Goal: Check status

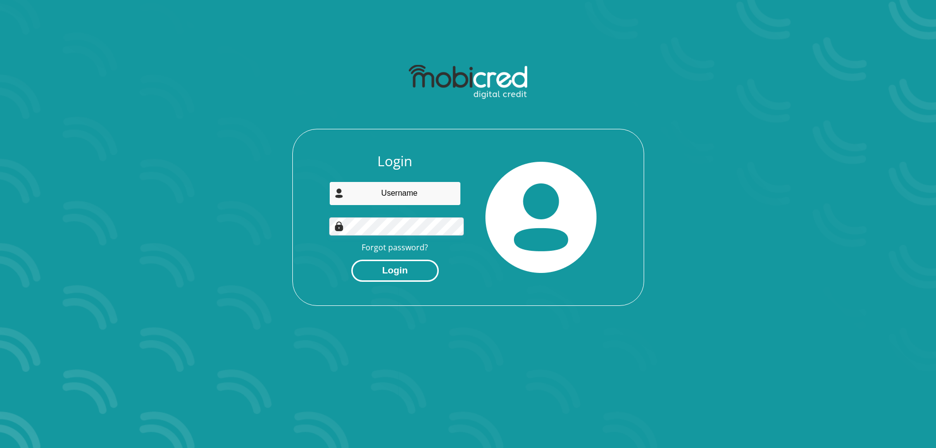
type input "[EMAIL_ADDRESS][DOMAIN_NAME]"
click at [394, 260] on button "Login" at bounding box center [394, 271] width 87 height 22
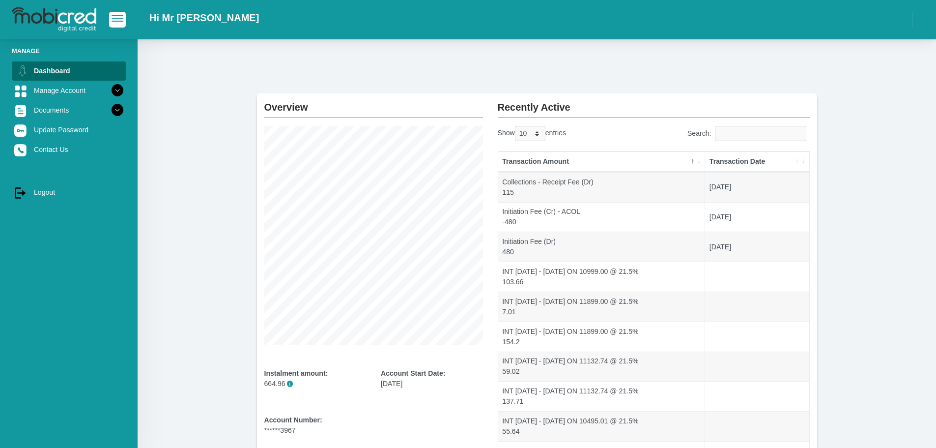
click at [749, 151] on th "Transaction Date" at bounding box center [757, 161] width 104 height 21
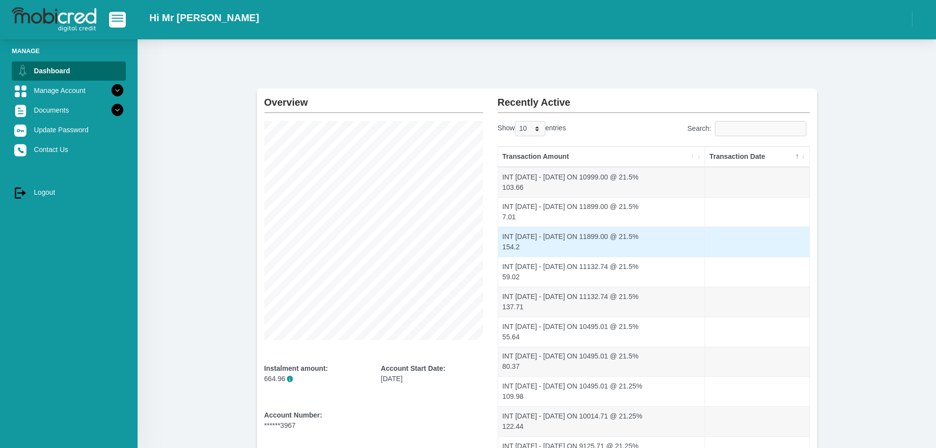
scroll to position [9, 0]
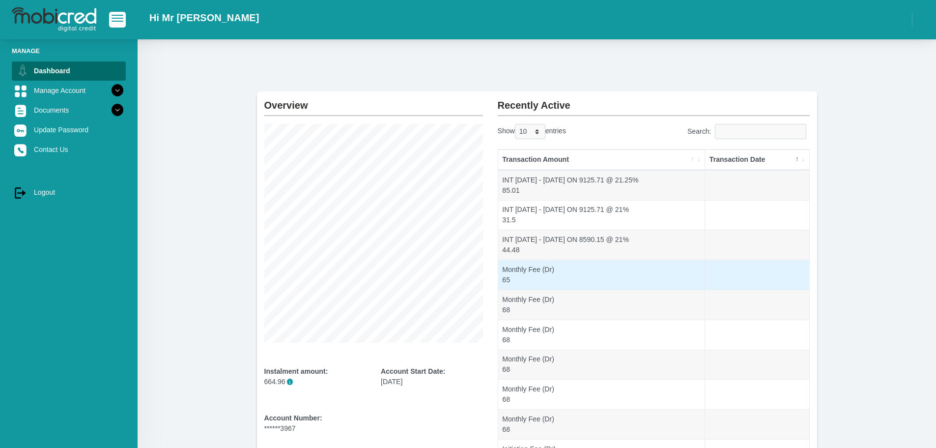
scroll to position [0, 0]
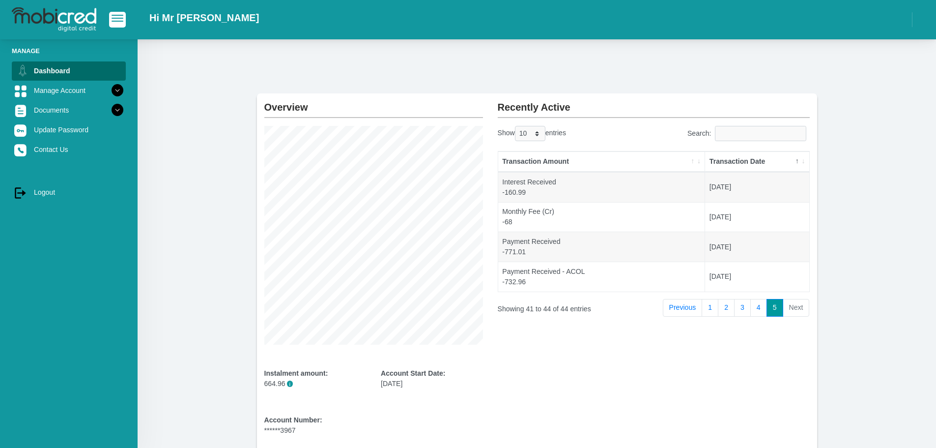
click at [799, 299] on li "Next" at bounding box center [797, 308] width 27 height 18
click at [795, 299] on li "Next" at bounding box center [797, 308] width 27 height 18
click at [782, 299] on link "5" at bounding box center [775, 308] width 17 height 18
click at [767, 299] on link "4" at bounding box center [759, 308] width 17 height 18
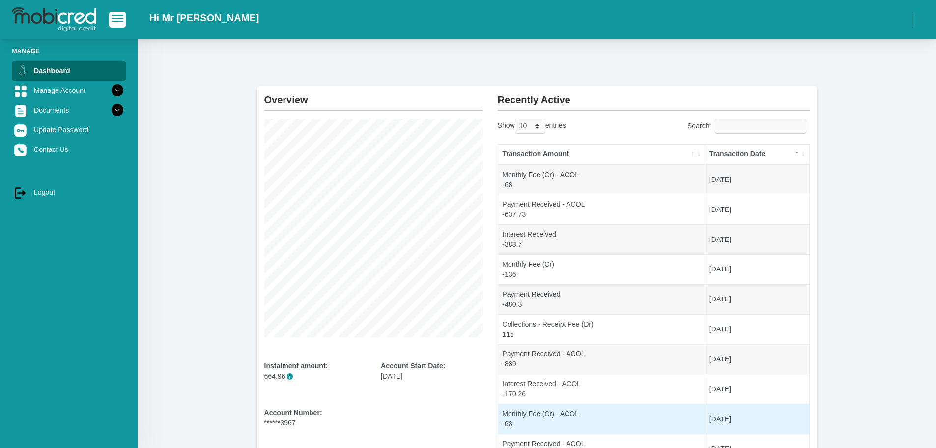
scroll to position [9, 0]
